Goal: Find contact information: Find contact information

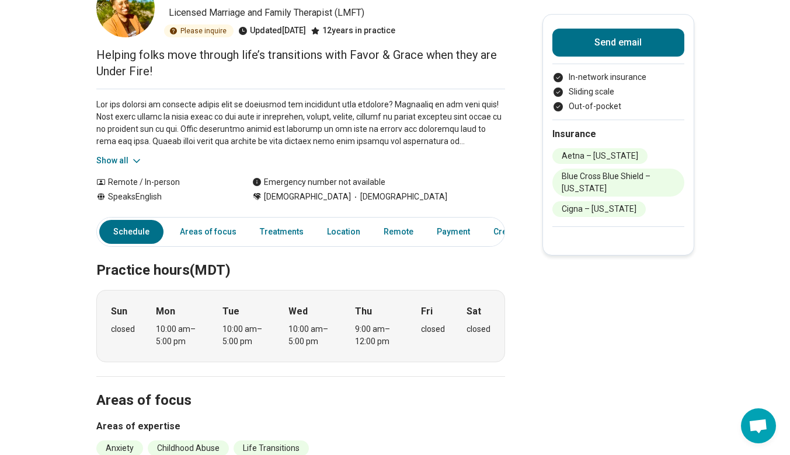
scroll to position [90, 0]
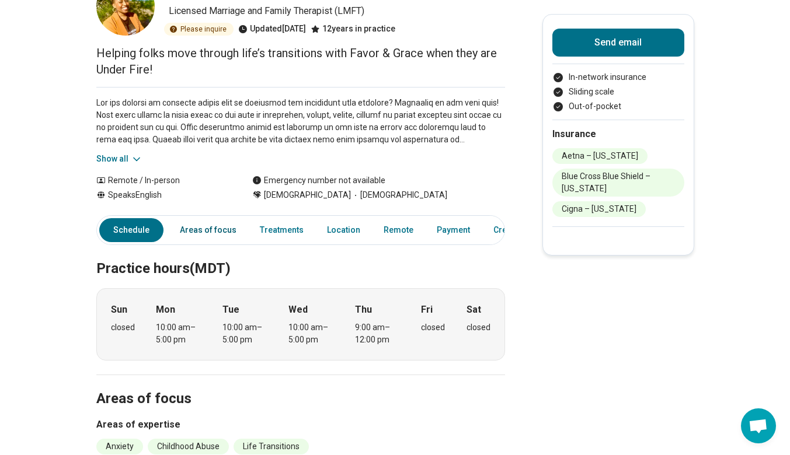
click at [217, 232] on link "Areas of focus" at bounding box center [208, 230] width 71 height 24
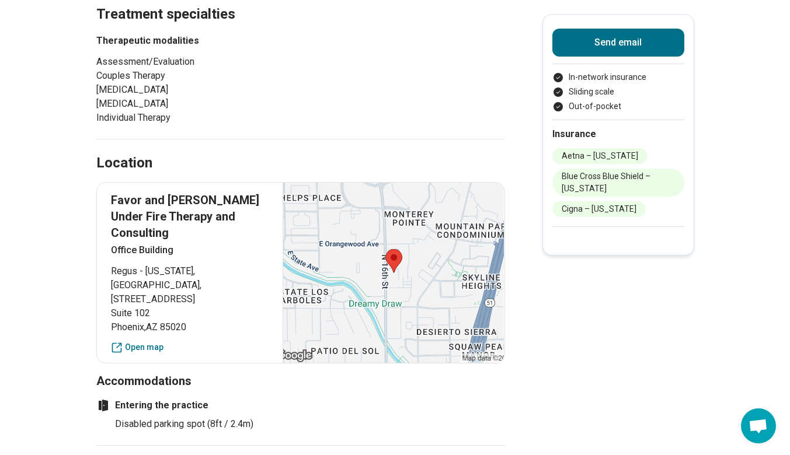
scroll to position [661, 0]
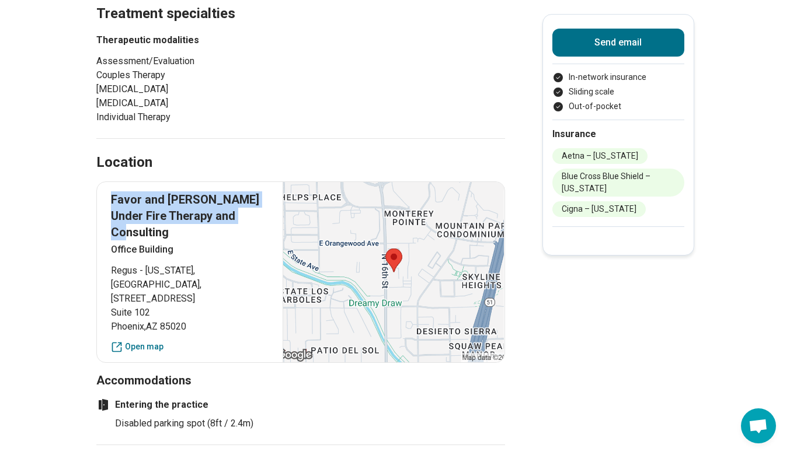
drag, startPoint x: 116, startPoint y: 201, endPoint x: 241, endPoint y: 218, distance: 126.1
click at [241, 218] on p "Favor and [PERSON_NAME] Under Fire Therapy and Consulting" at bounding box center [190, 215] width 158 height 49
copy p "Favor and [PERSON_NAME] Under Fire Therapy and Consulting"
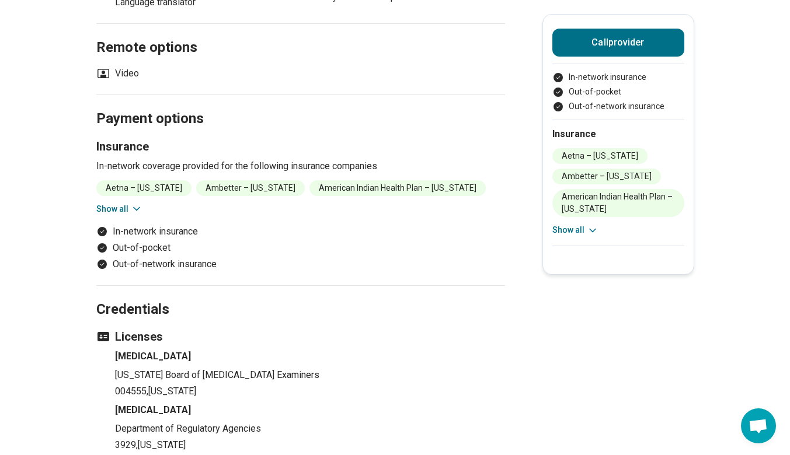
scroll to position [986, 0]
click at [616, 46] on button "Call provider" at bounding box center [618, 43] width 132 height 28
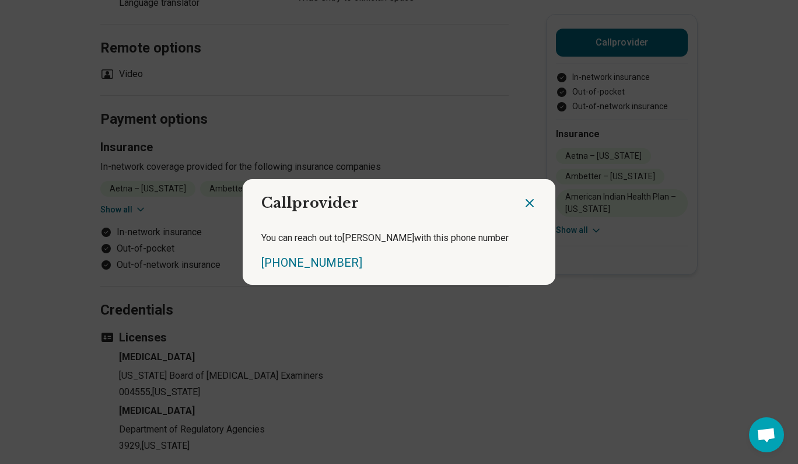
click at [528, 204] on icon "Close dialog" at bounding box center [530, 203] width 14 height 14
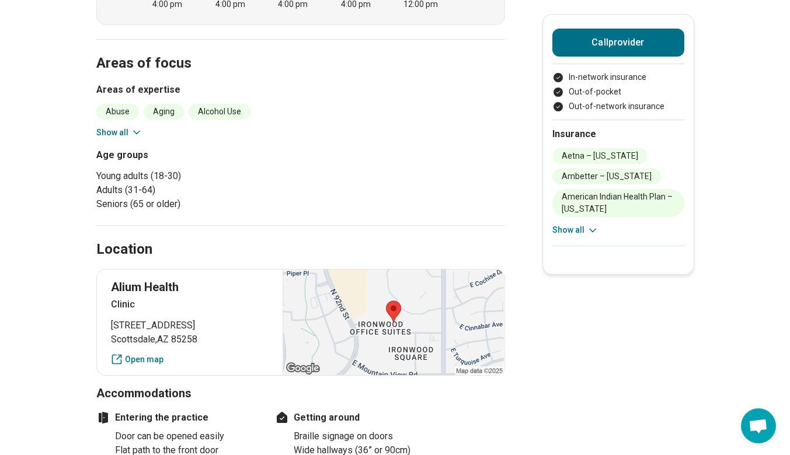
scroll to position [465, 0]
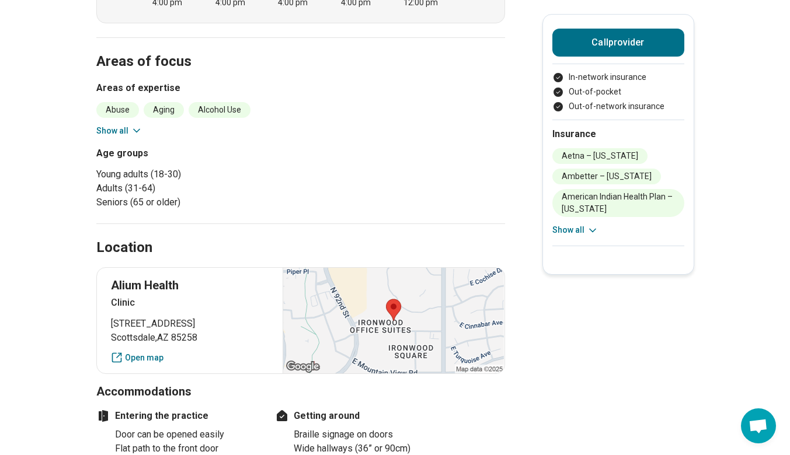
click at [522, 224] on main "Ashley (Dr. Kirby) Kirby-Ward Psychologist Accepting clients Updated 30+ days a…" at bounding box center [395, 321] width 790 height 1478
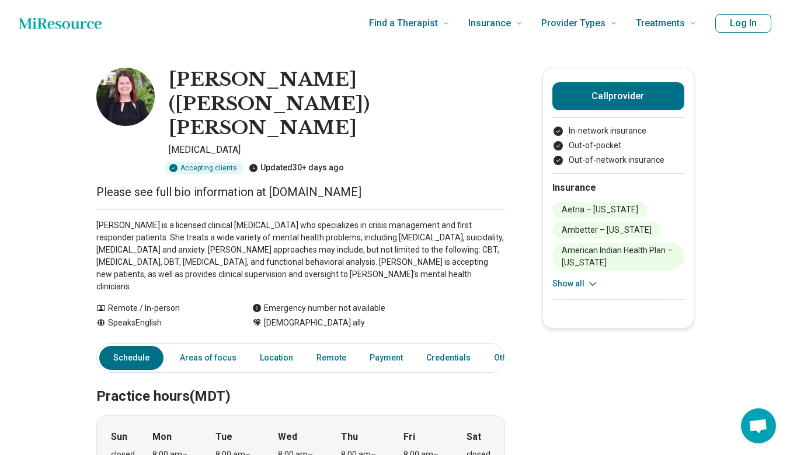
scroll to position [0, 9]
